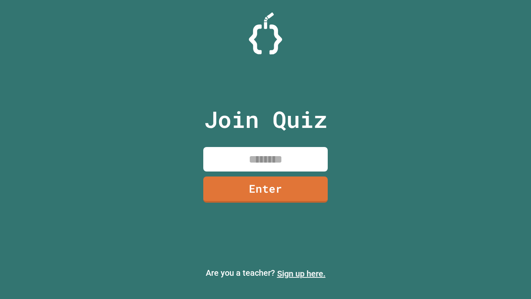
click at [301, 273] on link "Sign up here." at bounding box center [301, 273] width 49 height 10
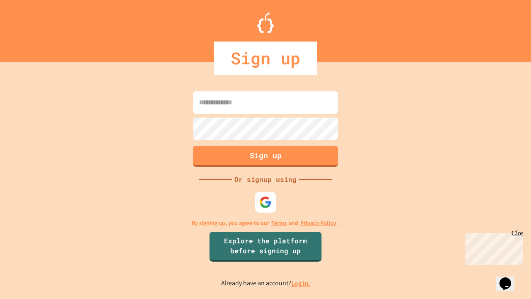
click at [301, 283] on link "Log in." at bounding box center [300, 283] width 19 height 9
